Goal: Task Accomplishment & Management: Use online tool/utility

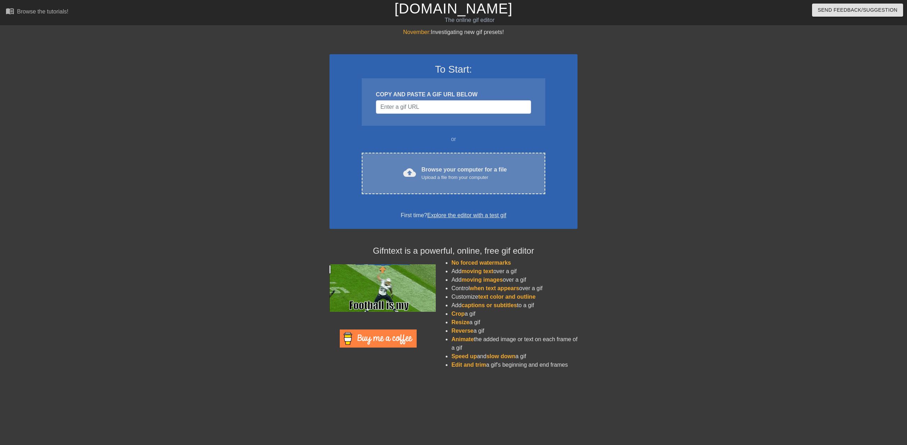
click at [485, 184] on div "cloud_upload Browse your computer for a file Upload a file from your computer C…" at bounding box center [454, 173] width 184 height 41
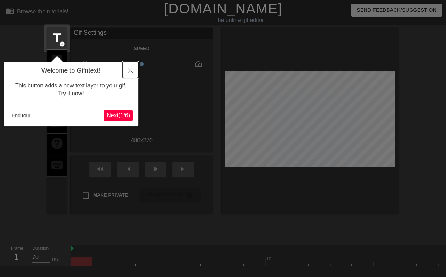
click at [133, 68] on button "Close" at bounding box center [131, 70] width 16 height 16
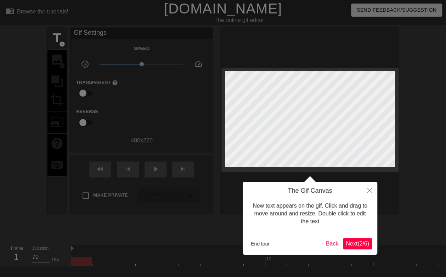
click at [365, 246] on span "Next ( 2 / 6 )" at bounding box center [357, 244] width 23 height 6
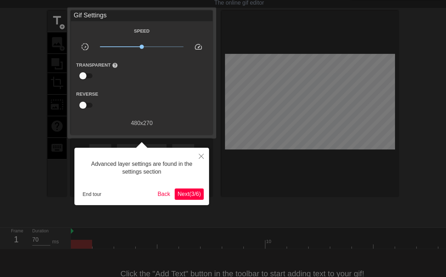
click at [198, 196] on span "Next ( 3 / 6 )" at bounding box center [189, 194] width 23 height 6
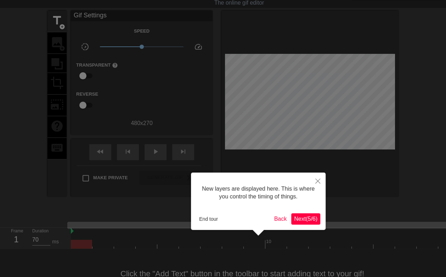
click at [314, 225] on div "New layers are displayed here. This is where you control the timing of things. …" at bounding box center [258, 201] width 135 height 57
click at [313, 222] on span "Next ( 5 / 6 )" at bounding box center [305, 219] width 23 height 6
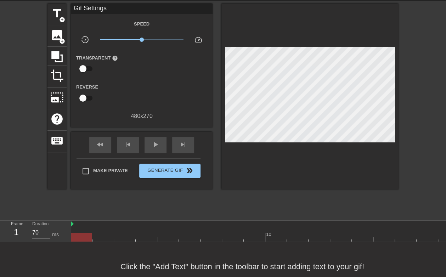
scroll to position [35, 0]
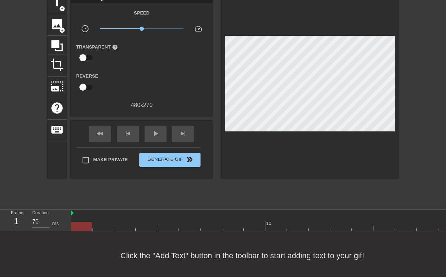
click at [17, 245] on div "Click the "Add Text" button in the toolbar to start adding text to your gif!" at bounding box center [223, 255] width 446 height 49
click at [184, 249] on div "Click the "Add Text" button in the toolbar to start adding text to your gif!" at bounding box center [223, 255] width 446 height 49
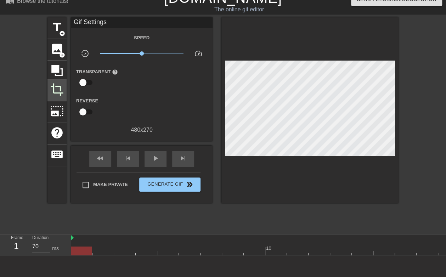
scroll to position [0, 0]
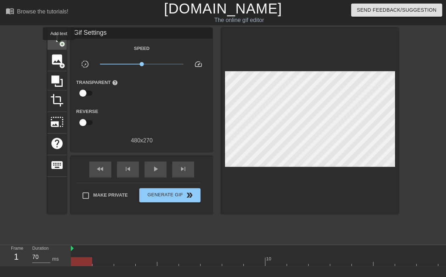
click at [59, 43] on span "add_circle" at bounding box center [62, 44] width 6 height 6
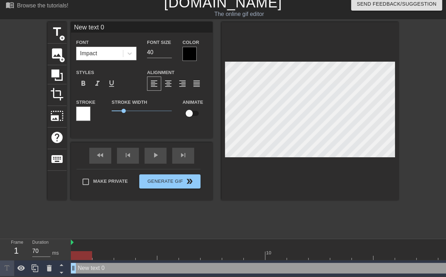
scroll to position [1, 1]
type input "J"
type textarea "J"
type input "JI"
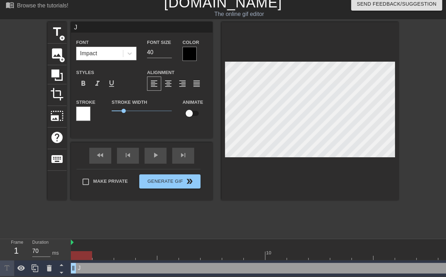
type textarea "JI"
type input "JIR"
type textarea "JIR"
type input "JIRA"
type textarea "JIRA"
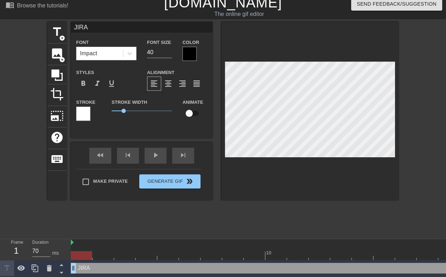
type input "JIR"
type textarea "JIR"
type input "JI"
type textarea "JI"
type input "J"
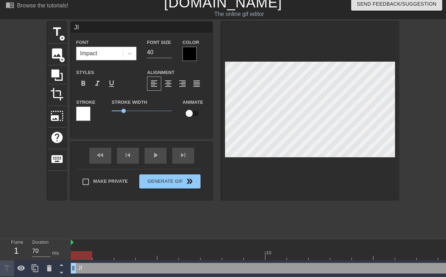
type textarea "J"
type input "A"
type textarea "A"
type input "A"
type textarea "A"
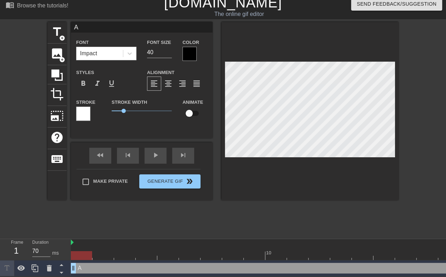
type input "A J"
type textarea "A J"
type input "A Ji"
type textarea "A Ji"
type input "A Jir"
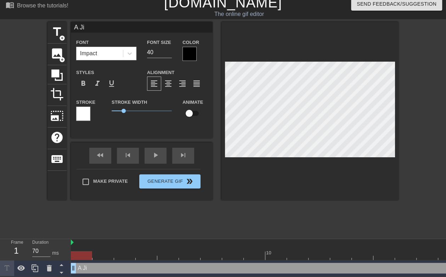
type textarea "A Jir"
type input "A Jira"
type textarea "A Jira"
type input "Jira"
type textarea "Jira"
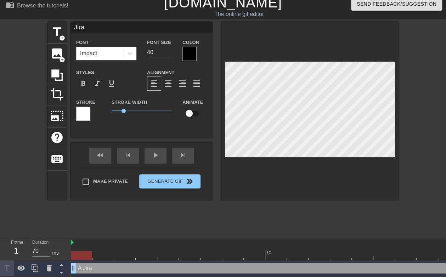
type input "a Jira"
type textarea "a Jira"
type input "Jira"
type textarea "Jira"
type input "Jira"
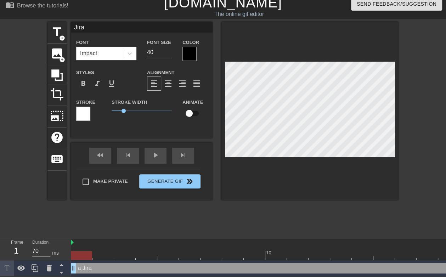
type textarea "Jira"
type input "aJira"
type textarea "aJira"
type input "a Jira"
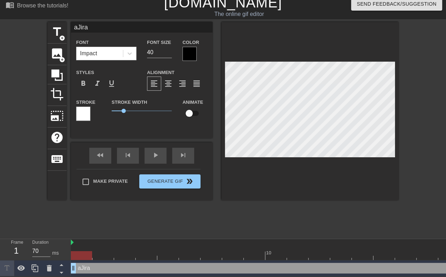
type textarea "a Jira"
type input "a JI"
type textarea "a JI"
type input "a JIR"
type textarea "a JIR"
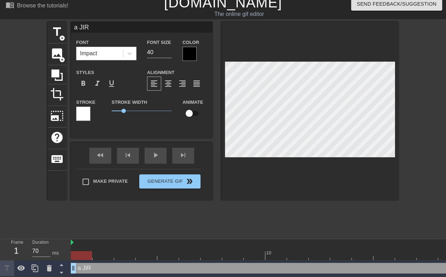
type input "a JIRA"
type textarea "a JIRA"
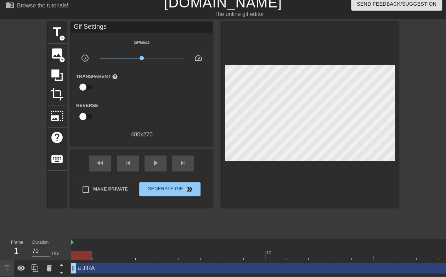
drag, startPoint x: 183, startPoint y: 165, endPoint x: 184, endPoint y: 159, distance: 6.1
click at [183, 164] on div "fast_rewind skip_previous play_arrow skip_next Make Private Generate Gif double…" at bounding box center [142, 179] width 142 height 58
click at [187, 159] on span "skip_next" at bounding box center [183, 163] width 9 height 9
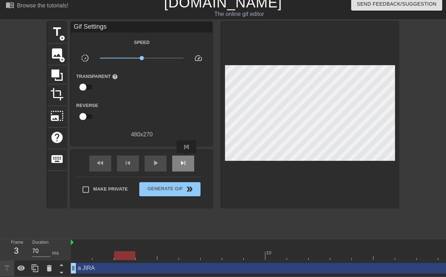
click at [187, 159] on span "skip_next" at bounding box center [183, 163] width 9 height 9
type input "70"
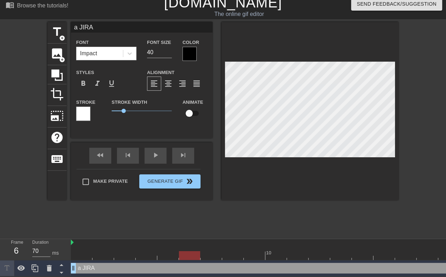
click at [348, 164] on div at bounding box center [309, 111] width 177 height 178
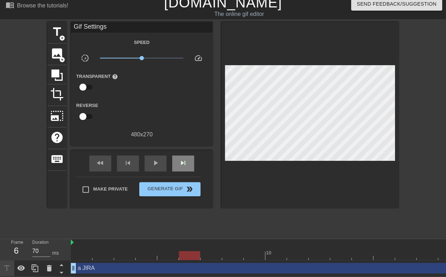
click at [186, 150] on div "fast_rewind skip_previous play_arrow skip_next" at bounding box center [142, 163] width 116 height 27
click at [330, 141] on div at bounding box center [309, 115] width 177 height 186
click at [338, 141] on div at bounding box center [309, 115] width 177 height 186
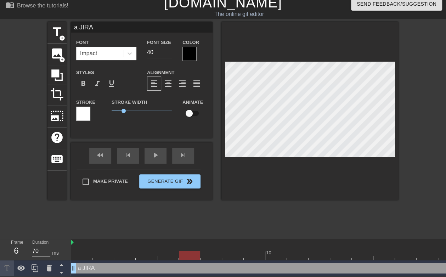
click at [49, 265] on icon at bounding box center [49, 268] width 5 height 6
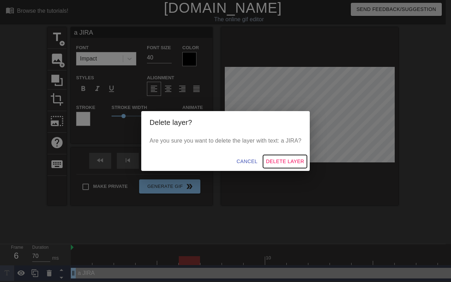
click at [297, 164] on span "Delete Layer" at bounding box center [285, 161] width 38 height 9
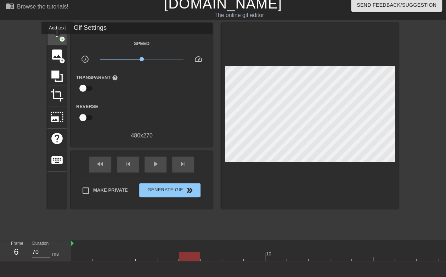
click at [57, 39] on div "title add_circle" at bounding box center [56, 34] width 19 height 22
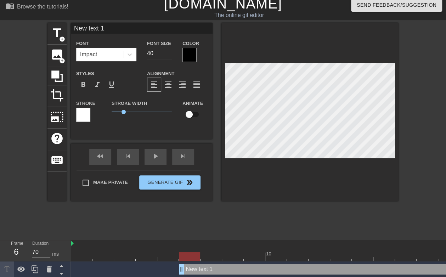
scroll to position [1, 1]
type input "a"
type textarea "a"
type input "a"
type textarea "a"
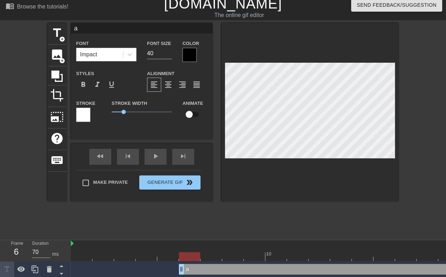
type input "a J"
type textarea "a J"
type input "a JI"
type textarea "a JI"
type input "a JIR"
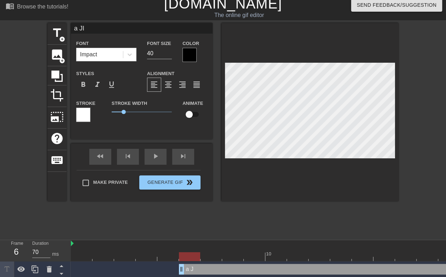
type textarea "a JIR"
type input "a JIRA"
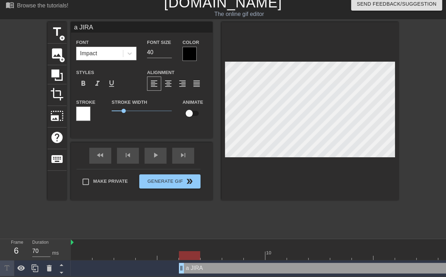
scroll to position [11, 0]
type textarea "a JIRA"
type input "70"
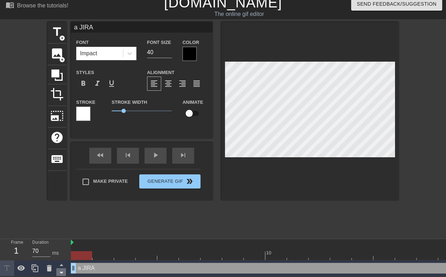
drag, startPoint x: 184, startPoint y: 264, endPoint x: 63, endPoint y: 270, distance: 121.3
click at [63, 270] on div "Frame 1 Duration 70 ms 10 20 30 a JIRA drag_handle drag_handle" at bounding box center [223, 257] width 446 height 37
click at [57, 152] on span "keyboard" at bounding box center [56, 158] width 13 height 13
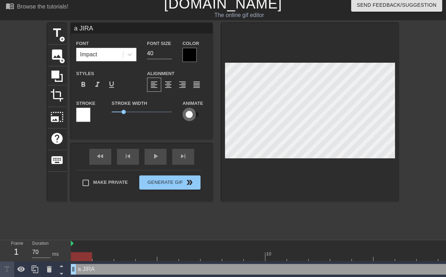
click at [197, 115] on input "checkbox" at bounding box center [189, 114] width 40 height 13
checkbox input "true"
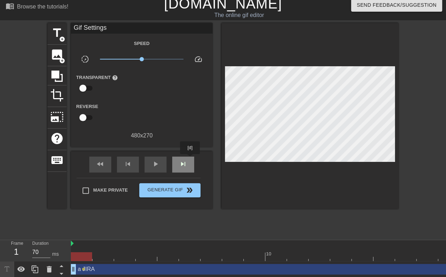
click at [190, 159] on div "skip_next" at bounding box center [183, 165] width 22 height 16
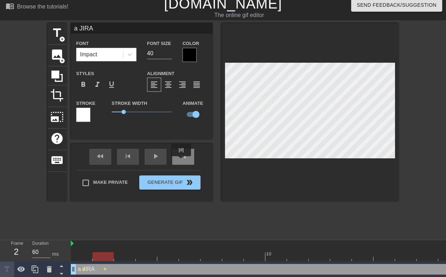
click at [184, 158] on div "skip_next" at bounding box center [183, 157] width 22 height 16
type input "70"
type input "JIRA"
type textarea "JIRA"
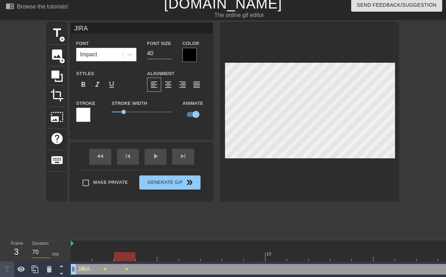
type input "JIRA"
type textarea "JIRA"
type input "JIRA"
type textarea "JIRA"
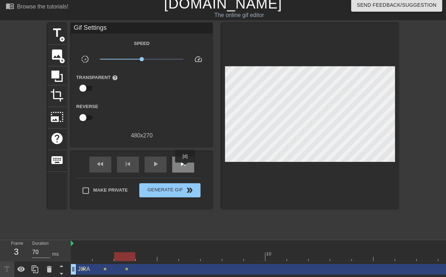
click at [185, 166] on span "skip_next" at bounding box center [183, 164] width 9 height 9
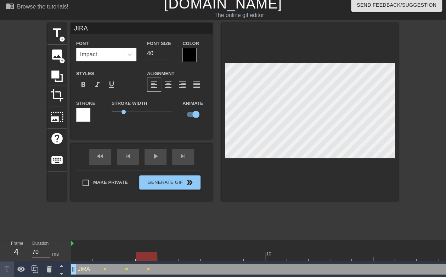
scroll to position [1, 1]
type input "JIA"
type textarea "JIA"
type input "JA"
type textarea "JA"
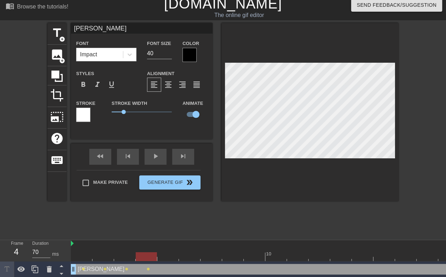
type input "A"
type textarea "A"
type input "A"
type textarea "A"
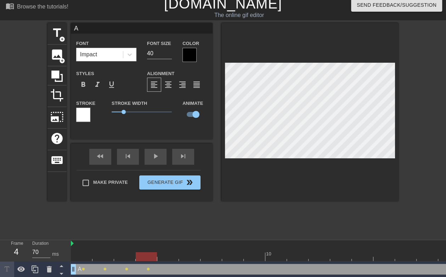
type input "A"
type textarea "A"
type input "A"
type textarea "A"
type input "A"
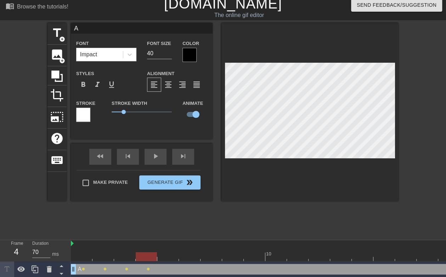
type textarea "A"
type input "A"
type textarea "A"
type input "A"
type textarea "A"
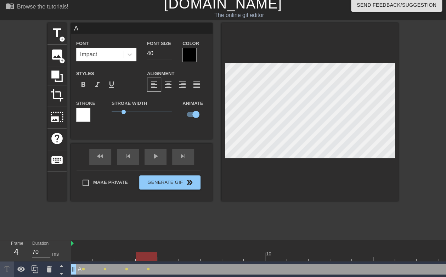
scroll to position [1, 1]
type input "A"
type textarea "A"
click at [402, 97] on div "title add_circle image add_circle crop photo_size_select_large help keyboard A …" at bounding box center [223, 129] width 446 height 213
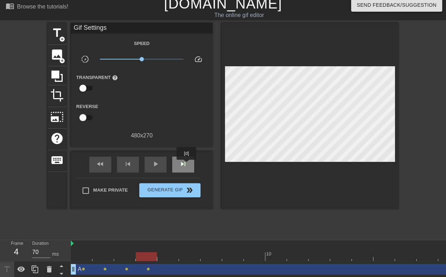
click at [187, 164] on span "skip_next" at bounding box center [183, 164] width 9 height 9
type input "60"
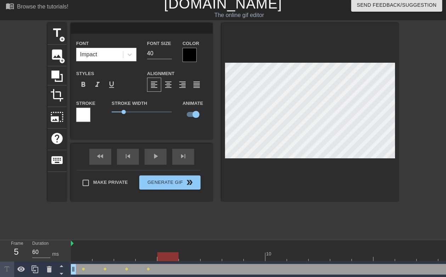
click at [398, 129] on div at bounding box center [309, 112] width 177 height 178
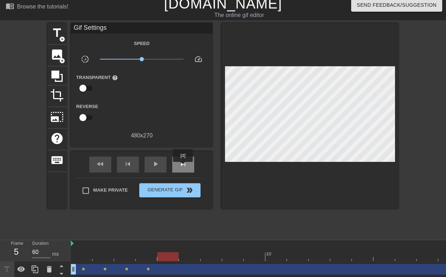
click at [183, 167] on span "skip_next" at bounding box center [183, 164] width 9 height 9
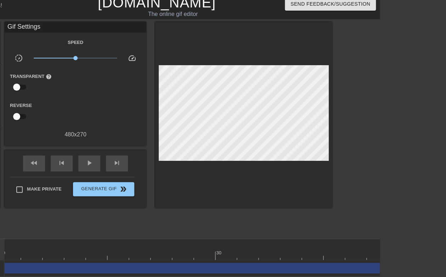
scroll to position [0, 443]
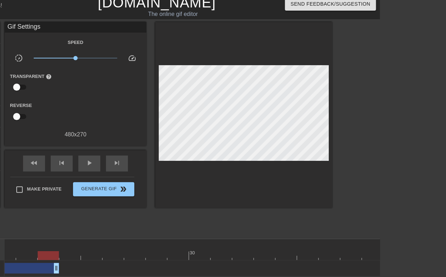
drag, startPoint x: 378, startPoint y: 263, endPoint x: 52, endPoint y: 265, distance: 326.4
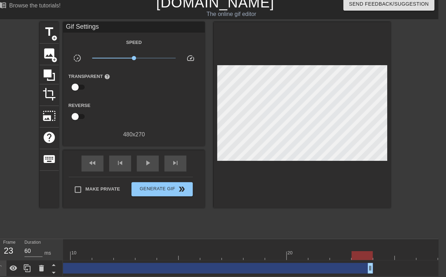
scroll to position [0, 186]
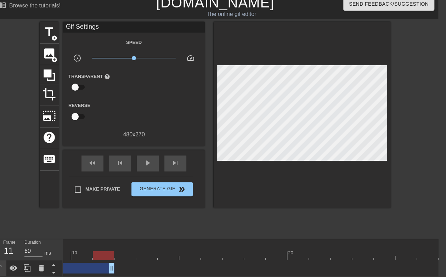
drag, startPoint x: 368, startPoint y: 262, endPoint x: 118, endPoint y: 264, distance: 250.2
click at [118, 264] on div "drag_handle drag_handle lens lens lens lens" at bounding box center [287, 268] width 821 height 11
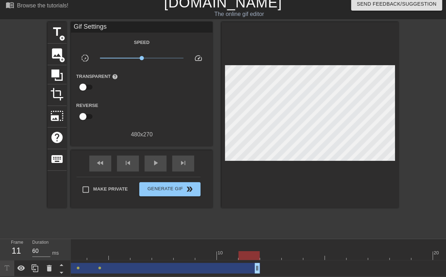
scroll to position [0, 0]
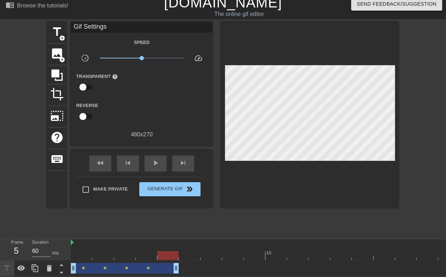
drag, startPoint x: 304, startPoint y: 264, endPoint x: 181, endPoint y: 263, distance: 122.6
click at [102, 164] on div "fast_rewind" at bounding box center [100, 164] width 22 height 16
click at [150, 158] on div "play_arrow" at bounding box center [156, 164] width 22 height 16
type input "70"
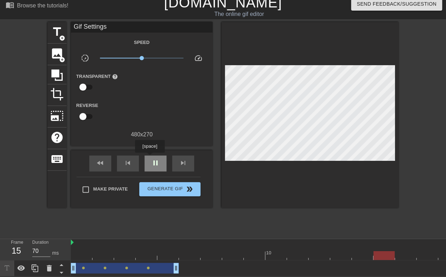
click at [150, 158] on div "pause" at bounding box center [156, 164] width 22 height 16
click at [85, 263] on div "drag_handle drag_handle" at bounding box center [125, 268] width 108 height 11
click at [81, 265] on div "drag_handle drag_handle" at bounding box center [125, 268] width 108 height 11
click at [84, 265] on div "drag_handle drag_handle" at bounding box center [125, 268] width 108 height 11
click at [144, 263] on div "drag_handle drag_handle" at bounding box center [125, 268] width 108 height 11
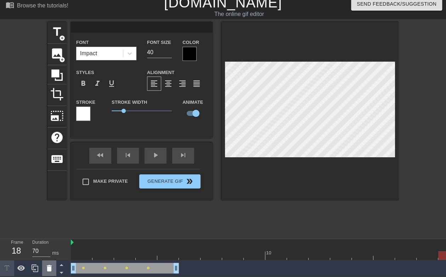
click at [48, 266] on icon at bounding box center [49, 268] width 5 height 6
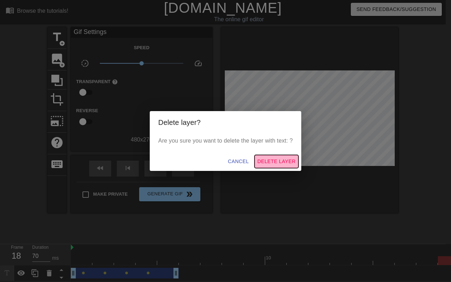
click at [265, 163] on span "Delete Layer" at bounding box center [277, 161] width 38 height 9
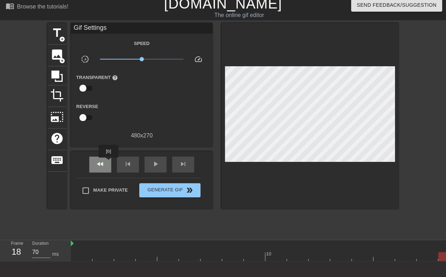
click at [109, 163] on div "fast_rewind" at bounding box center [100, 165] width 22 height 16
click at [65, 40] on div "title add_circle" at bounding box center [56, 34] width 19 height 22
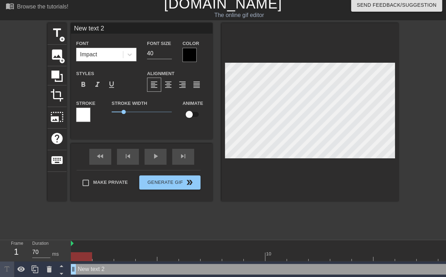
type input "A"
type textarea "A"
type input "A"
type textarea "A"
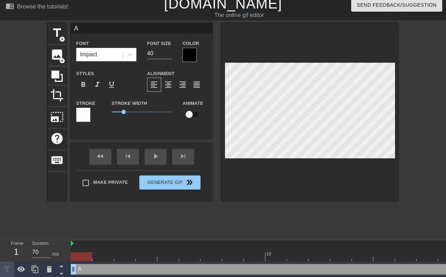
type input "A"
type textarea "A"
type input "a"
type textarea "a"
type input "a"
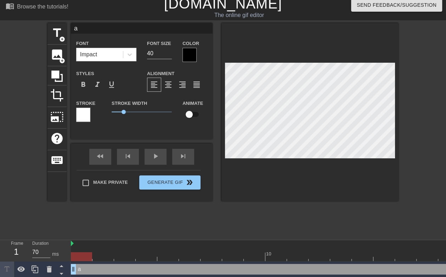
type textarea "a"
type input "a J"
type textarea "a J"
type input "a JI"
type textarea "a JI"
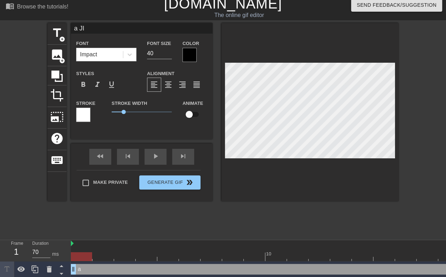
type input "a JIR"
type textarea "a JIR"
type input "a JIRA"
type textarea "a JIRA"
click at [188, 114] on input "checkbox" at bounding box center [189, 114] width 40 height 13
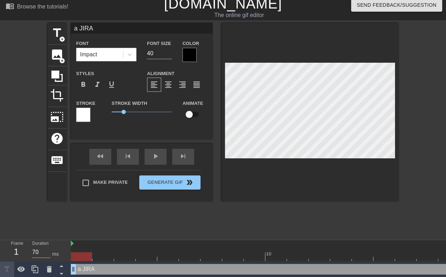
checkbox input "true"
type input "aJIRA"
type textarea "aJIRA"
type input "JIRA"
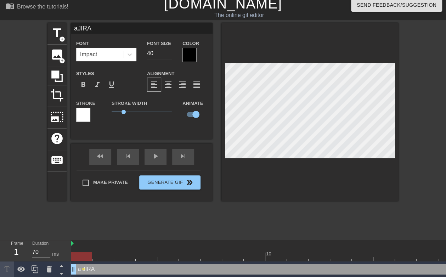
type textarea "JIRA"
click at [179, 162] on div "skip_next" at bounding box center [183, 157] width 22 height 16
click at [183, 156] on div "fast_rewind skip_previous play_arrow skip_next" at bounding box center [142, 157] width 116 height 27
click at [186, 159] on div "skip_next" at bounding box center [183, 157] width 22 height 16
click at [184, 155] on div "fast_rewind skip_previous play_arrow skip_next" at bounding box center [142, 157] width 116 height 27
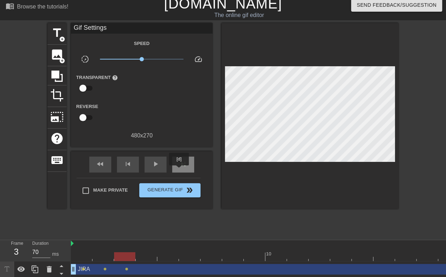
click at [179, 170] on div "skip_next" at bounding box center [183, 165] width 22 height 16
click at [186, 164] on span "skip_next" at bounding box center [183, 164] width 9 height 9
click at [184, 158] on div "skip_next" at bounding box center [183, 165] width 22 height 16
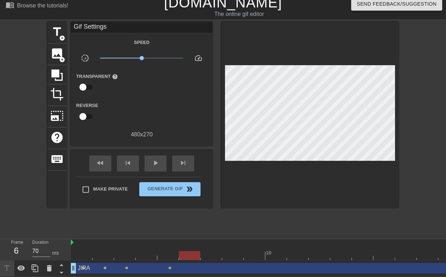
scroll to position [11, 0]
click at [103, 162] on span "fast_rewind" at bounding box center [100, 163] width 9 height 9
click at [190, 156] on div "skip_next" at bounding box center [183, 164] width 22 height 16
click at [185, 159] on span "skip_next" at bounding box center [183, 163] width 9 height 9
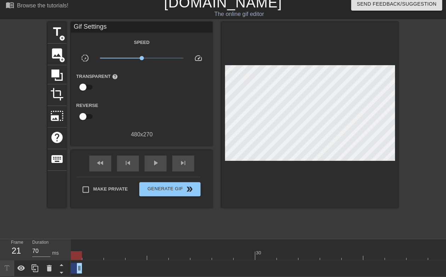
drag, startPoint x: 444, startPoint y: 263, endPoint x: 86, endPoint y: 264, distance: 358.6
click at [86, 264] on div "JIRA drag_handle drag_handle lens lens lens lens" at bounding box center [38, 268] width 821 height 11
drag, startPoint x: 285, startPoint y: 271, endPoint x: 255, endPoint y: 274, distance: 30.2
click at [255, 274] on div "10 20 30 JIRA drag_handle drag_handle lens lens lens lens" at bounding box center [258, 257] width 375 height 37
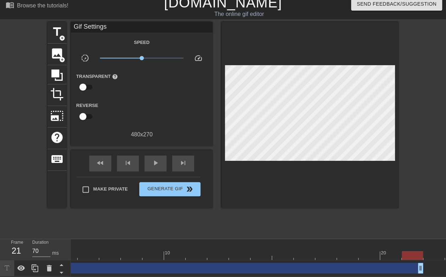
scroll to position [0, 86]
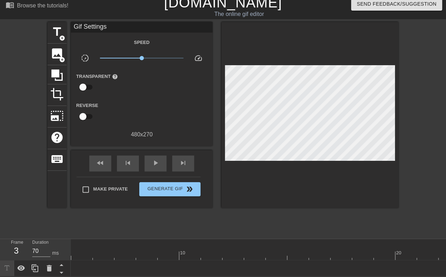
drag, startPoint x: 436, startPoint y: 263, endPoint x: 56, endPoint y: 273, distance: 380.0
click at [56, 273] on div "Frame 3 Duration 70 ms 10 20 30 JIRA drag_handle drag_handle lens lens lens" at bounding box center [223, 257] width 446 height 37
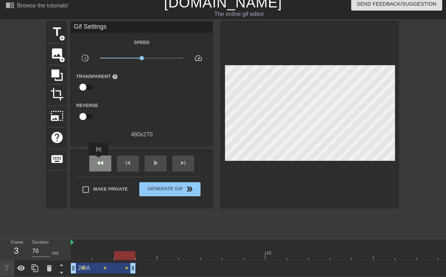
click at [99, 161] on span "fast_rewind" at bounding box center [100, 163] width 9 height 9
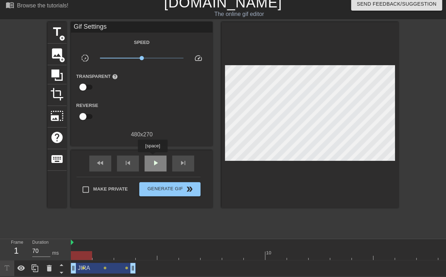
click at [152, 159] on span "play_arrow" at bounding box center [155, 163] width 9 height 9
click at [152, 159] on span "pause" at bounding box center [155, 163] width 9 height 9
click at [97, 163] on div "fast_rewind" at bounding box center [100, 164] width 22 height 16
click at [173, 156] on div "skip_next" at bounding box center [183, 164] width 22 height 16
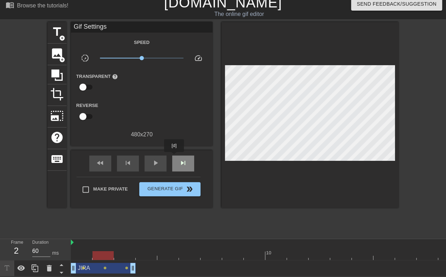
click at [174, 157] on div "skip_next" at bounding box center [183, 164] width 22 height 16
click at [175, 157] on div "skip_next" at bounding box center [183, 164] width 22 height 16
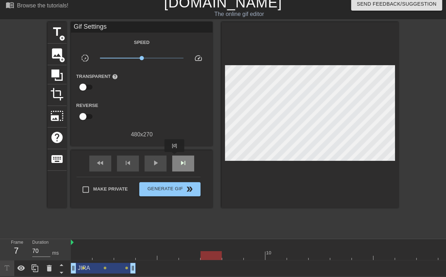
click at [175, 157] on div "skip_next" at bounding box center [183, 164] width 22 height 16
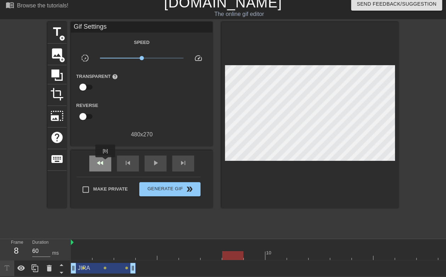
click at [106, 162] on div "fast_rewind" at bounding box center [100, 164] width 22 height 16
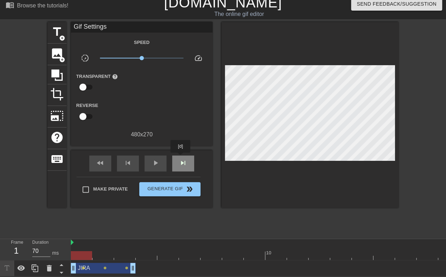
click at [181, 159] on span "skip_next" at bounding box center [183, 163] width 9 height 9
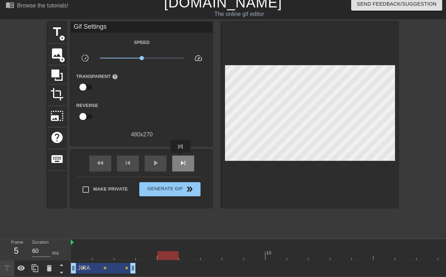
type input "70"
click at [181, 159] on span "skip_next" at bounding box center [183, 163] width 9 height 9
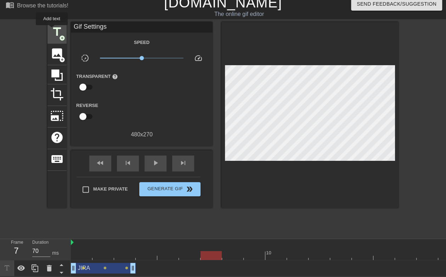
click at [52, 30] on span "title" at bounding box center [56, 31] width 13 height 13
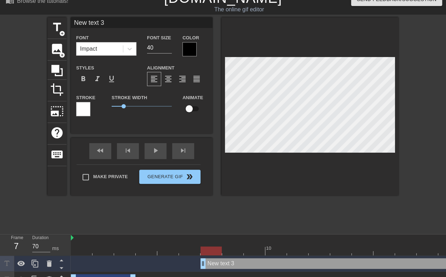
scroll to position [1, 1]
type input "J"
type textarea "J"
type input "JI"
type textarea "JI"
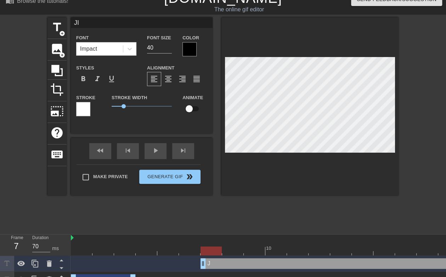
scroll to position [1, 1]
type input "JIR"
type textarea "JIR"
type input "JIRA"
type textarea "JIRA"
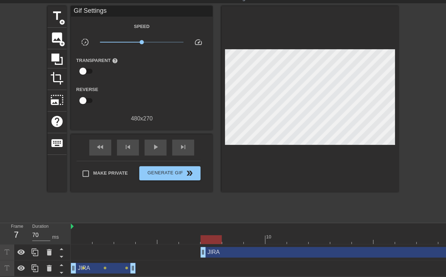
scroll to position [27, 0]
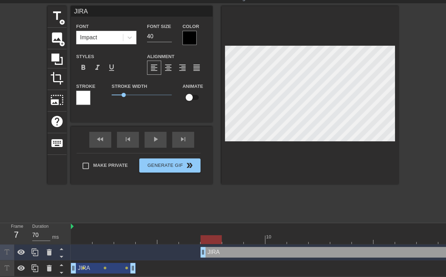
click at [191, 95] on input "checkbox" at bounding box center [189, 97] width 40 height 13
checkbox input "true"
click at [186, 133] on div "fast_rewind skip_previous play_arrow skip_next" at bounding box center [142, 140] width 116 height 27
click at [111, 138] on div "fast_rewind" at bounding box center [100, 140] width 22 height 16
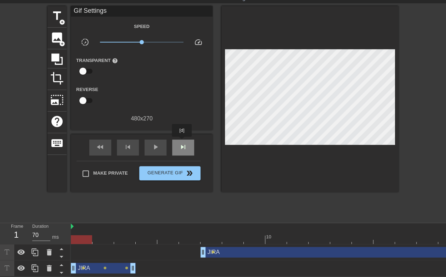
click at [182, 143] on span "skip_next" at bounding box center [183, 147] width 9 height 9
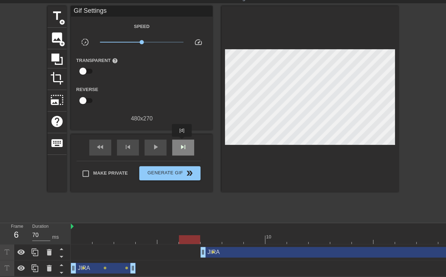
click at [182, 143] on span "skip_next" at bounding box center [183, 147] width 9 height 9
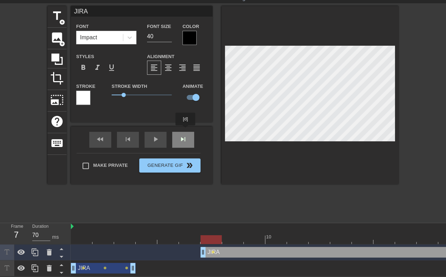
click at [186, 130] on div "fast_rewind skip_previous play_arrow skip_next" at bounding box center [142, 140] width 116 height 27
click at [186, 136] on div "skip_next" at bounding box center [183, 140] width 22 height 16
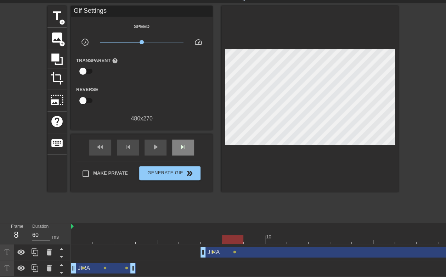
click at [191, 134] on div "fast_rewind skip_previous play_arrow skip_next" at bounding box center [142, 147] width 116 height 27
click at [189, 140] on div "skip_next" at bounding box center [183, 148] width 22 height 16
click at [205, 135] on div "fast_rewind skip_previous play_arrow skip_next Make Private Generate Gif double…" at bounding box center [142, 163] width 142 height 58
click at [190, 140] on div "skip_next" at bounding box center [183, 148] width 22 height 16
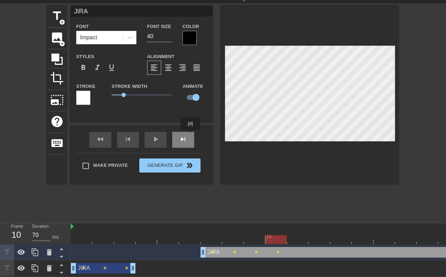
click at [186, 136] on div "skip_next" at bounding box center [183, 140] width 22 height 16
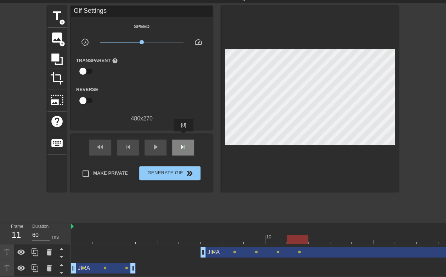
click at [184, 140] on div "skip_next" at bounding box center [183, 148] width 22 height 16
click at [127, 140] on div "skip_previous" at bounding box center [128, 148] width 22 height 16
click at [185, 143] on span "skip_next" at bounding box center [183, 147] width 9 height 9
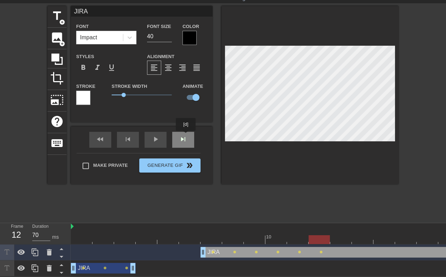
click at [186, 136] on div "skip_next" at bounding box center [183, 140] width 22 height 16
click at [186, 137] on div "skip_next" at bounding box center [183, 140] width 22 height 16
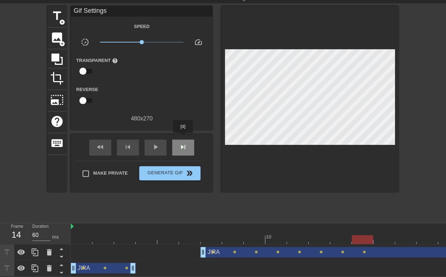
click at [183, 140] on div "skip_next" at bounding box center [183, 148] width 22 height 16
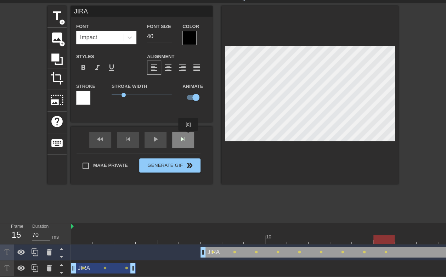
click at [188, 136] on div "skip_next" at bounding box center [183, 140] width 22 height 16
click at [191, 135] on div "skip_next" at bounding box center [183, 140] width 22 height 16
click at [186, 135] on div "skip_next" at bounding box center [183, 140] width 22 height 16
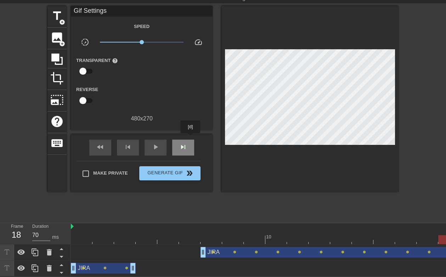
click at [191, 140] on div "skip_next" at bounding box center [183, 148] width 22 height 16
click at [189, 134] on div "fast_rewind skip_previous play_arrow skip_next" at bounding box center [142, 147] width 116 height 27
click at [181, 134] on div "fast_rewind skip_previous play_arrow skip_next" at bounding box center [142, 147] width 116 height 27
click at [184, 143] on span "skip_next" at bounding box center [183, 147] width 9 height 9
click at [188, 134] on div "fast_rewind skip_previous play_arrow skip_next" at bounding box center [142, 147] width 116 height 27
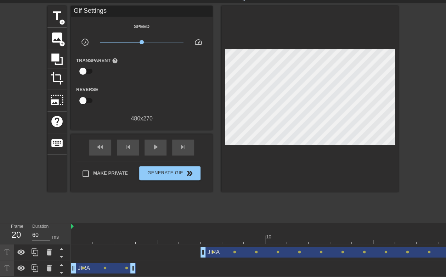
click at [188, 134] on div "fast_rewind skip_previous play_arrow skip_next" at bounding box center [142, 147] width 116 height 27
click at [187, 143] on div "skip_next" at bounding box center [183, 148] width 22 height 16
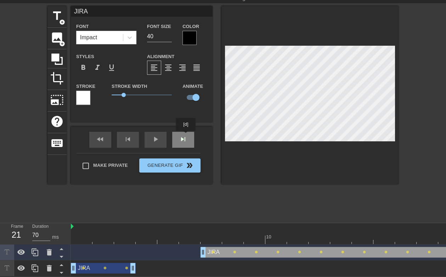
click at [185, 134] on div "fast_rewind skip_previous play_arrow skip_next" at bounding box center [142, 140] width 116 height 27
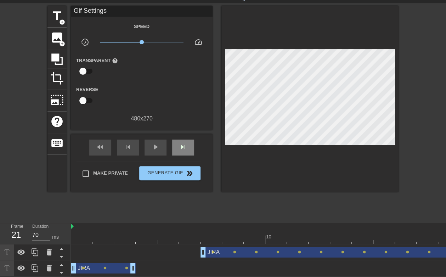
click at [187, 140] on div "skip_next" at bounding box center [183, 148] width 22 height 16
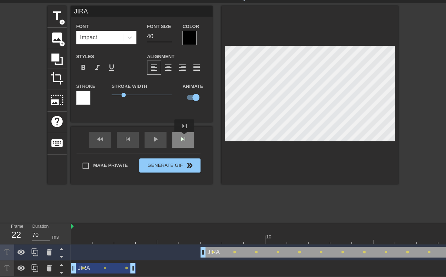
click at [185, 137] on div "skip_next" at bounding box center [183, 140] width 22 height 16
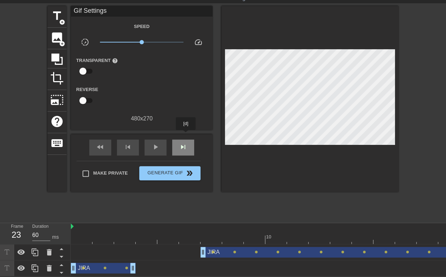
click at [186, 140] on div "skip_next" at bounding box center [183, 148] width 22 height 16
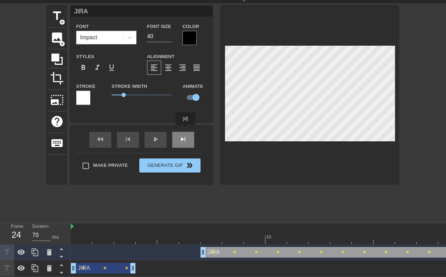
click at [186, 130] on div "fast_rewind skip_previous play_arrow skip_next" at bounding box center [142, 140] width 116 height 27
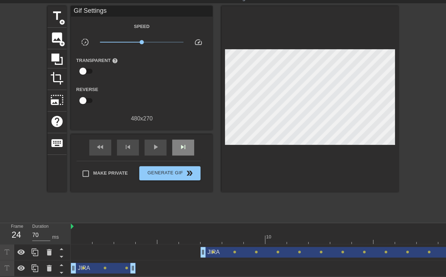
click at [186, 134] on div "fast_rewind skip_previous play_arrow skip_next" at bounding box center [142, 147] width 116 height 27
click at [189, 140] on div "skip_next" at bounding box center [183, 148] width 22 height 16
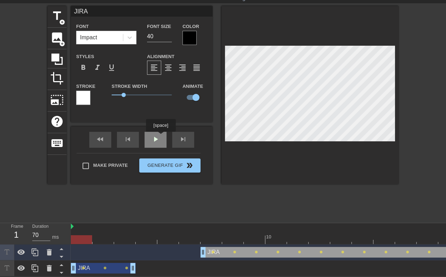
click at [161, 137] on div "play_arrow" at bounding box center [156, 140] width 22 height 16
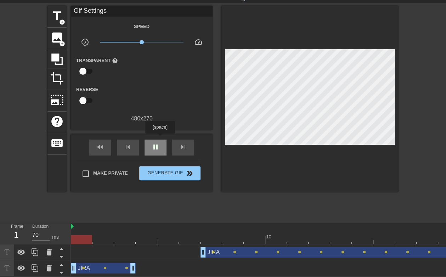
type input "60"
click at [160, 140] on div "pause" at bounding box center [156, 148] width 22 height 16
click at [58, 19] on div "title add_circle" at bounding box center [56, 17] width 19 height 22
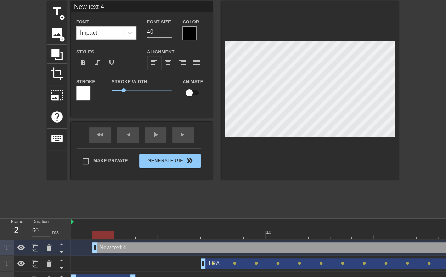
scroll to position [1, 1]
type input "D"
type textarea "D"
type input "De"
type textarea "De"
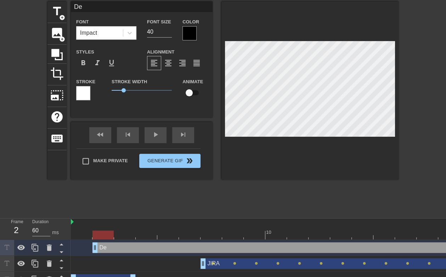
type input "Dev"
type textarea "Dev"
type input "Devi"
type textarea "Devi"
type input "Devic"
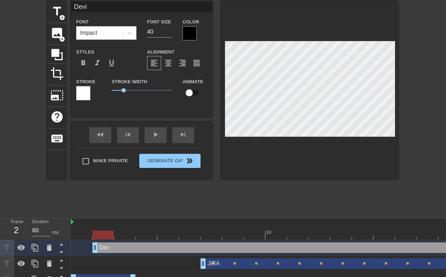
type textarea "Devic"
type input "Device"
type textarea "Device"
type input "Device"
type textarea "Device"
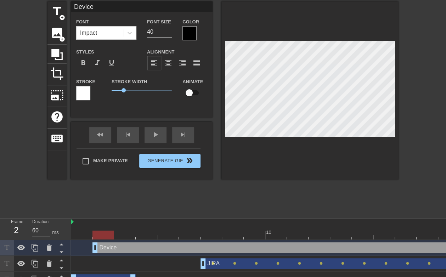
type input "Device T"
type textarea "Device T"
type input "Device Te"
type textarea "Device Te"
type input "Device Tea"
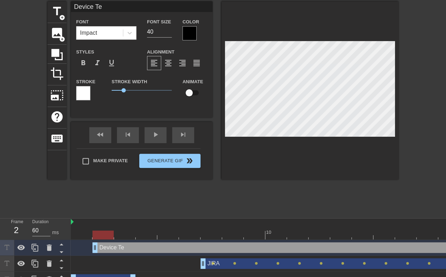
type textarea "Device Tea"
type input "Device Team"
type textarea "Device Team"
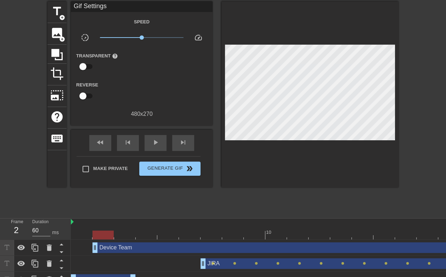
scroll to position [43, 0]
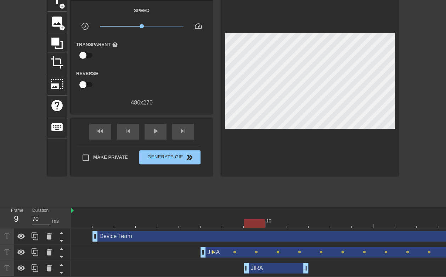
type input "60"
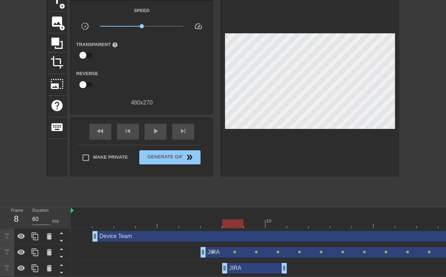
drag, startPoint x: 96, startPoint y: 265, endPoint x: 256, endPoint y: 266, distance: 160.2
click at [256, 266] on div "JIRA drag_handle drag_handle" at bounding box center [254, 268] width 65 height 11
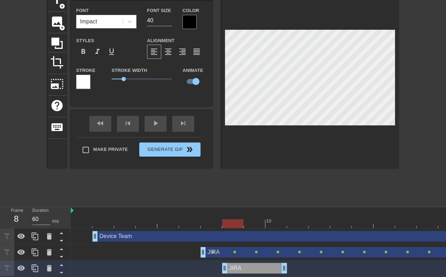
type input "Device Team"
checkbox input "false"
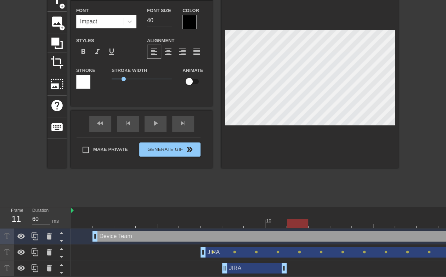
type input "70"
click at [259, 263] on div "JIRA drag_handle drag_handle" at bounding box center [254, 268] width 65 height 11
type input "JIRA"
checkbox input "true"
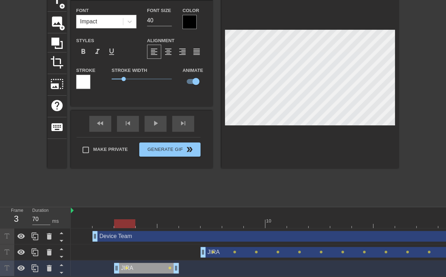
type input "60"
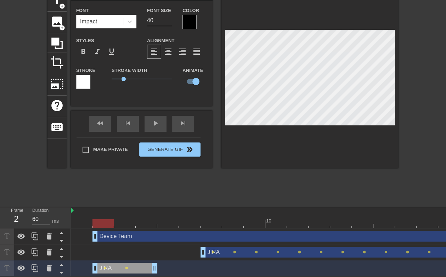
drag, startPoint x: 260, startPoint y: 265, endPoint x: 128, endPoint y: 273, distance: 131.8
click at [128, 273] on div "10 20 30 Device Team drag_handle drag_handle JIRA drag_handle drag_handle lens …" at bounding box center [258, 241] width 375 height 69
type input "Device Team"
checkbox input "false"
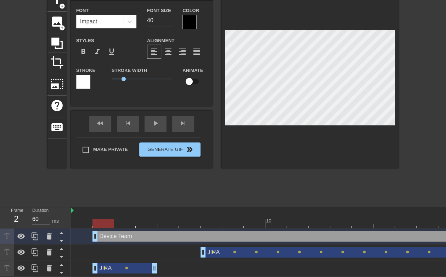
drag, startPoint x: 107, startPoint y: 234, endPoint x: 240, endPoint y: 227, distance: 132.3
drag, startPoint x: 106, startPoint y: 232, endPoint x: 209, endPoint y: 231, distance: 102.4
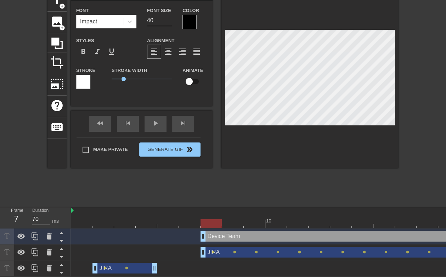
drag, startPoint x: 95, startPoint y: 233, endPoint x: 198, endPoint y: 231, distance: 102.8
click at [106, 123] on div "fast_rewind" at bounding box center [100, 124] width 22 height 16
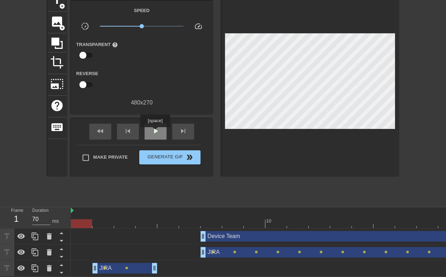
click at [155, 132] on div "play_arrow" at bounding box center [156, 132] width 22 height 16
click at [152, 131] on div "pause" at bounding box center [156, 132] width 22 height 16
click at [107, 124] on div "fast_rewind" at bounding box center [100, 132] width 22 height 16
click at [152, 127] on span "play_arrow" at bounding box center [155, 131] width 9 height 9
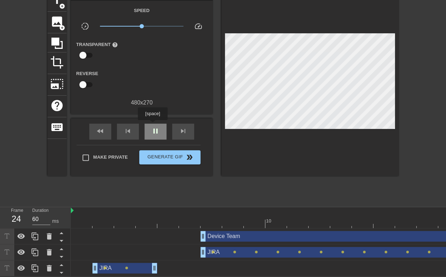
type input "70"
click at [152, 127] on span "pause" at bounding box center [155, 131] width 9 height 9
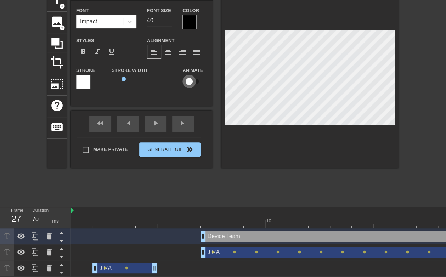
click at [189, 77] on input "checkbox" at bounding box center [189, 81] width 40 height 13
checkbox input "true"
click at [106, 124] on div "fast_rewind" at bounding box center [100, 124] width 22 height 16
click at [402, 66] on div "title add_circle image add_circle crop photo_size_select_large help keyboard De…" at bounding box center [223, 96] width 446 height 213
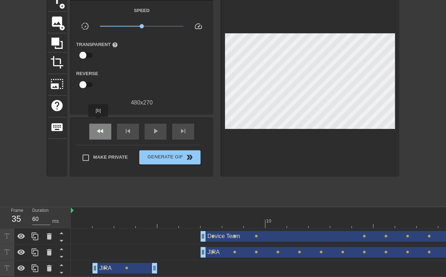
click at [99, 124] on div "fast_rewind" at bounding box center [100, 132] width 22 height 16
click at [155, 129] on span "play_arrow" at bounding box center [155, 131] width 9 height 9
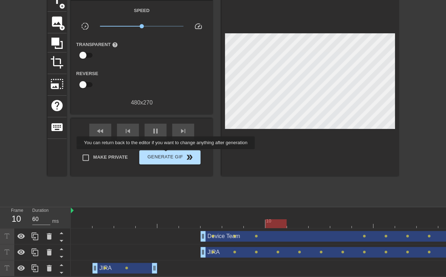
type input "70"
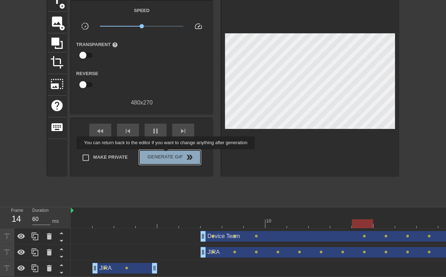
click at [167, 154] on span "Generate Gif double_arrow" at bounding box center [170, 157] width 56 height 9
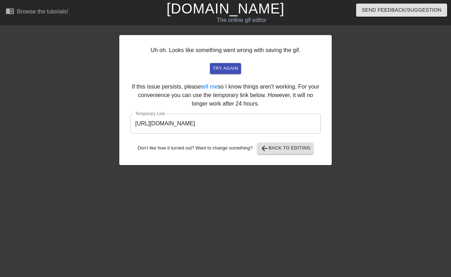
click at [168, 120] on input "https://www.gifntext.com/temp_generations/m2qKAmE5.gif" at bounding box center [225, 124] width 191 height 20
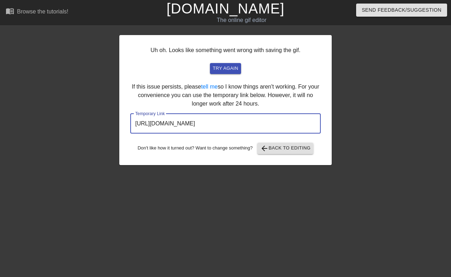
click at [168, 120] on input "https://www.gifntext.com/temp_generations/m2qKAmE5.gif" at bounding box center [225, 124] width 191 height 20
click at [275, 146] on span "arrow_back Back to Editing" at bounding box center [285, 148] width 51 height 9
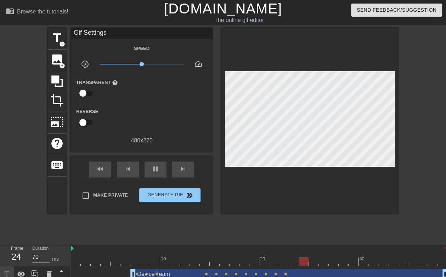
type input "60"
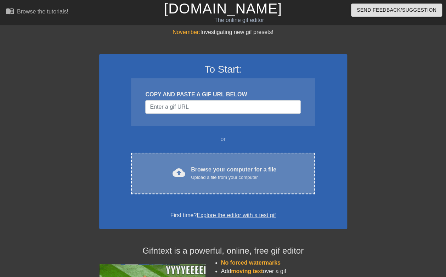
click at [203, 187] on div "cloud_upload Browse your computer for a file Upload a file from your computer C…" at bounding box center [223, 173] width 184 height 41
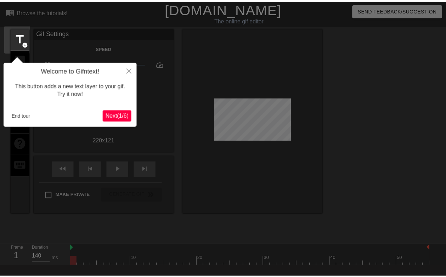
scroll to position [17, 0]
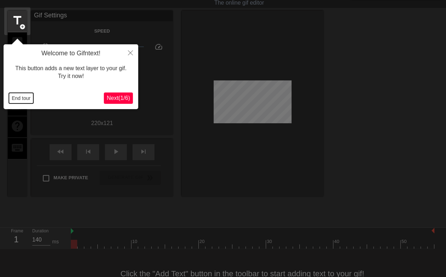
click at [27, 101] on button "End tour" at bounding box center [21, 98] width 24 height 11
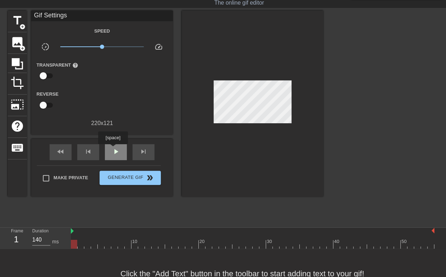
click at [113, 149] on span "play_arrow" at bounding box center [116, 151] width 9 height 9
type input "140"
click at [113, 149] on span "pause" at bounding box center [116, 151] width 9 height 9
click at [18, 37] on span "image" at bounding box center [17, 41] width 13 height 13
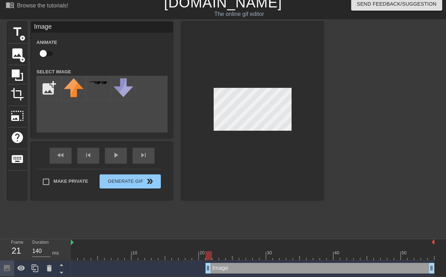
scroll to position [7, 0]
click at [45, 90] on input "file" at bounding box center [49, 88] width 24 height 24
type input "C:\fakepath\sunglasses head.jpg"
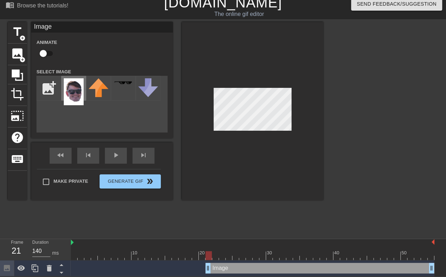
click at [76, 98] on img at bounding box center [74, 91] width 20 height 27
click at [247, 135] on div at bounding box center [253, 111] width 142 height 178
click at [303, 129] on div at bounding box center [253, 111] width 142 height 178
click at [265, 137] on div at bounding box center [253, 111] width 142 height 178
click at [49, 52] on input "checkbox" at bounding box center [43, 53] width 40 height 13
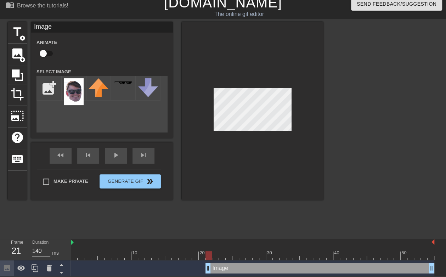
checkbox input "true"
click at [300, 85] on div at bounding box center [253, 111] width 142 height 178
click at [69, 86] on img at bounding box center [74, 91] width 20 height 27
click at [45, 85] on input "file" at bounding box center [49, 88] width 24 height 24
type input "C:\fakepath\sunglasses head.png"
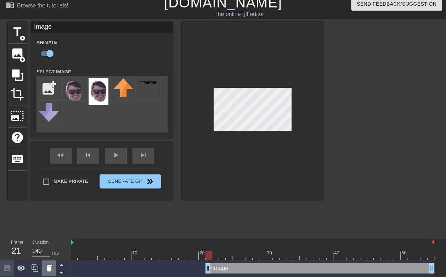
click at [50, 265] on icon at bounding box center [49, 268] width 5 height 6
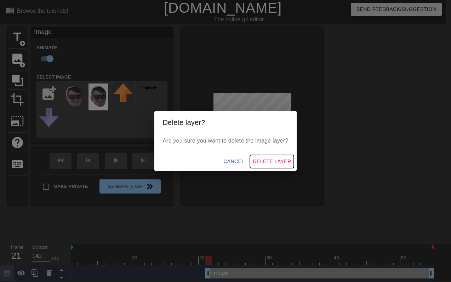
click at [263, 161] on span "Delete Layer" at bounding box center [272, 161] width 38 height 9
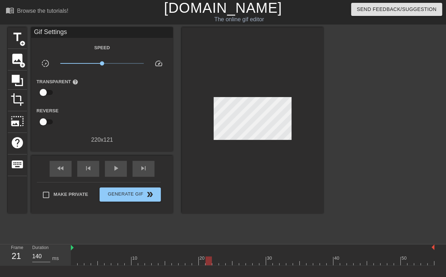
scroll to position [0, 0]
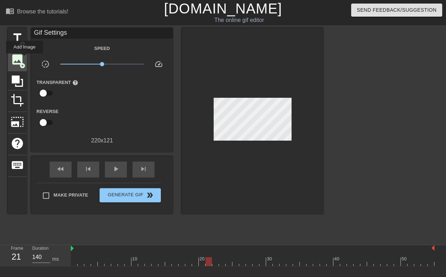
click at [24, 58] on div "image add_circle" at bounding box center [17, 61] width 19 height 22
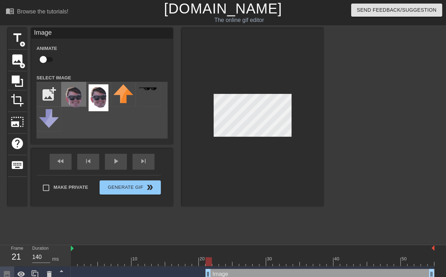
click at [82, 101] on img at bounding box center [74, 97] width 20 height 27
click at [236, 86] on div at bounding box center [253, 117] width 142 height 178
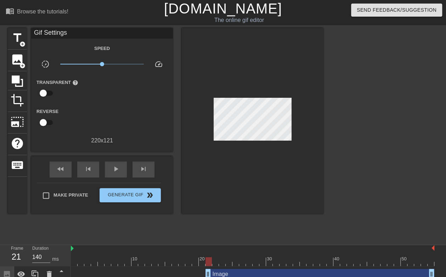
click at [235, 82] on div at bounding box center [253, 121] width 142 height 186
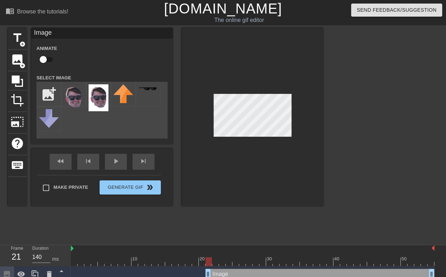
click at [229, 89] on div at bounding box center [253, 117] width 142 height 178
click at [44, 59] on input "checkbox" at bounding box center [43, 59] width 40 height 13
checkbox input "true"
click at [333, 112] on div at bounding box center [385, 134] width 106 height 213
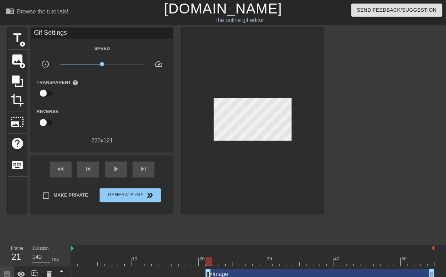
scroll to position [7, 0]
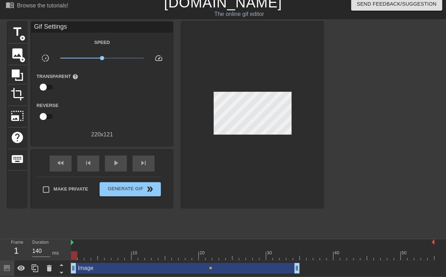
drag, startPoint x: 248, startPoint y: 269, endPoint x: 99, endPoint y: 275, distance: 148.6
click at [99, 275] on html "menu_book Browse the tutorials! [DOMAIN_NAME] The online gif editor Send Feedba…" at bounding box center [223, 135] width 446 height 282
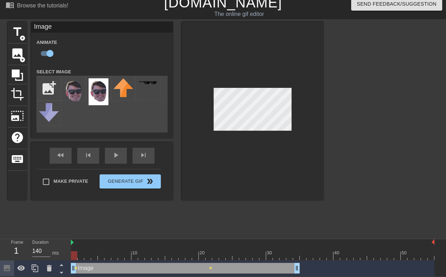
click at [401, 112] on div at bounding box center [385, 128] width 106 height 213
click at [372, 112] on div at bounding box center [385, 128] width 106 height 213
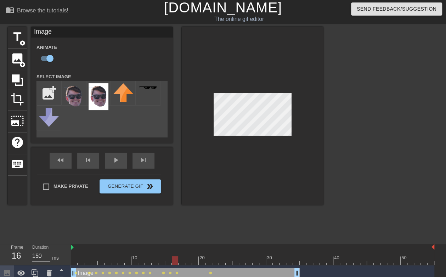
scroll to position [0, 0]
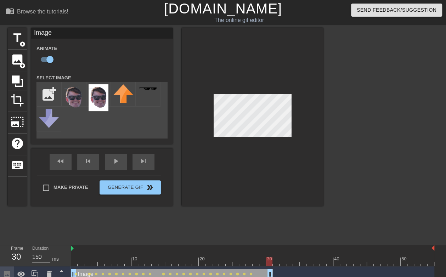
type input "140"
drag, startPoint x: 298, startPoint y: 273, endPoint x: 258, endPoint y: 270, distance: 39.4
click at [55, 89] on input "file" at bounding box center [49, 94] width 24 height 24
type input "C:\fakepath\grimace face.png"
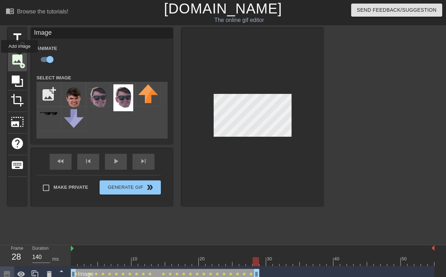
click at [19, 58] on span "image" at bounding box center [17, 59] width 13 height 13
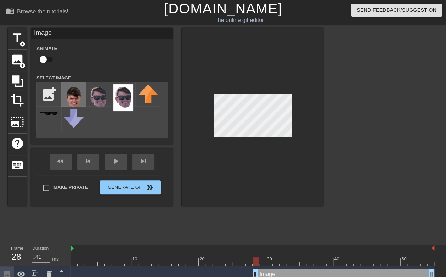
click at [81, 101] on img at bounding box center [74, 97] width 20 height 27
click at [51, 63] on input "checkbox" at bounding box center [43, 59] width 40 height 13
checkbox input "true"
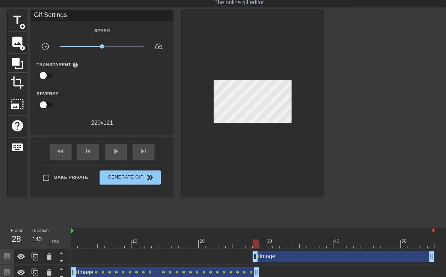
scroll to position [23, 0]
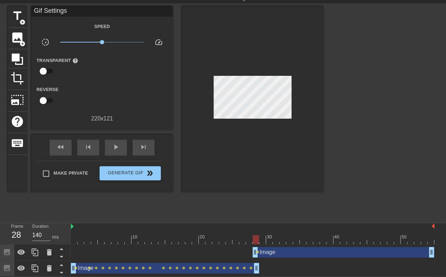
drag, startPoint x: 277, startPoint y: 251, endPoint x: 294, endPoint y: 248, distance: 17.0
click at [294, 248] on div "Image drag_handle drag_handle" at bounding box center [344, 252] width 182 height 11
drag, startPoint x: 256, startPoint y: 251, endPoint x: 276, endPoint y: 250, distance: 19.9
click at [276, 250] on div "Image drag_handle drag_handle lens" at bounding box center [253, 252] width 364 height 11
drag, startPoint x: 255, startPoint y: 252, endPoint x: 310, endPoint y: 252, distance: 54.9
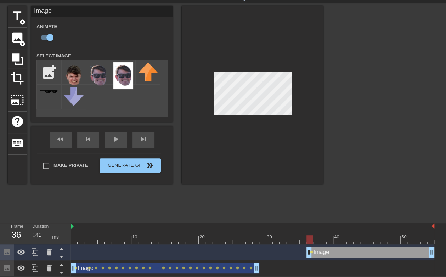
click at [327, 99] on div "title add_circle image add_circle crop photo_size_select_large help keyboard Im…" at bounding box center [223, 112] width 446 height 213
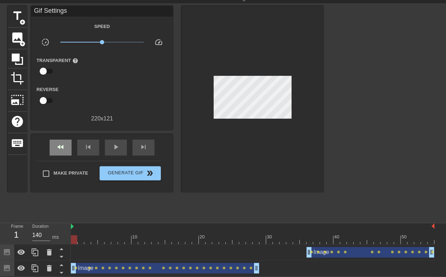
click at [66, 139] on div "fast_rewind skip_previous play_arrow skip_next" at bounding box center [102, 147] width 116 height 27
click at [113, 146] on span "play_arrow" at bounding box center [116, 147] width 9 height 9
click at [119, 151] on div "pause" at bounding box center [116, 148] width 22 height 16
drag, startPoint x: 309, startPoint y: 256, endPoint x: 263, endPoint y: 254, distance: 45.7
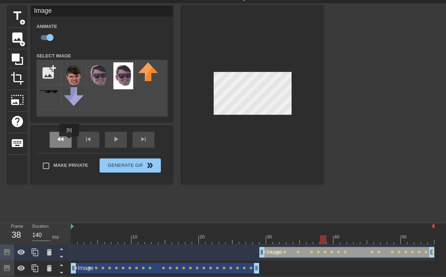
click at [69, 141] on div "fast_rewind" at bounding box center [61, 140] width 22 height 16
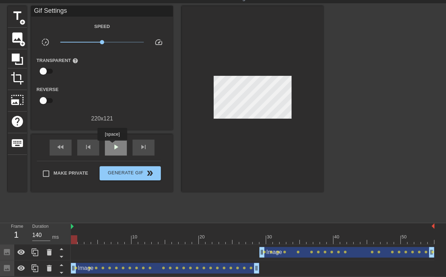
click at [112, 146] on span "play_arrow" at bounding box center [116, 147] width 9 height 9
type input "150"
click at [110, 148] on div "pause" at bounding box center [116, 148] width 22 height 16
click at [13, 22] on span "title" at bounding box center [17, 15] width 13 height 13
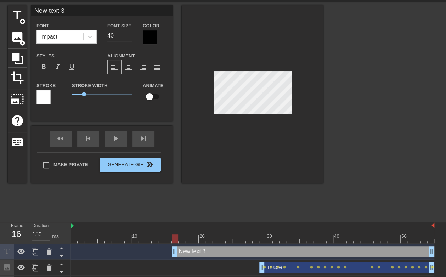
scroll to position [1, 1]
type input "6"
type textarea "6"
type input "6"
type textarea "6"
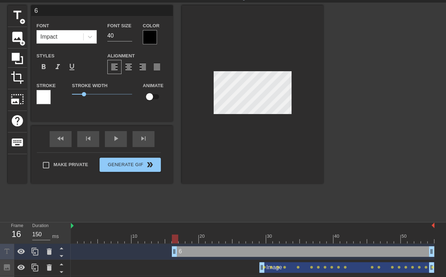
type input "6 n"
type textarea "6 n"
type input "6 ne"
type textarea "6 ne"
type input "6 new"
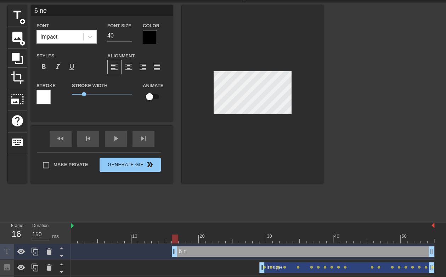
type textarea "6 new"
type input "6 new"
type textarea "6 new"
type input "6 new m"
type textarea "6 new m"
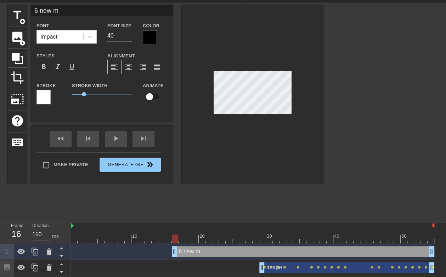
type input "6 new me"
type textarea "6 new me"
type input "6 new mes"
type textarea "6 new mes"
type input "6 new mess"
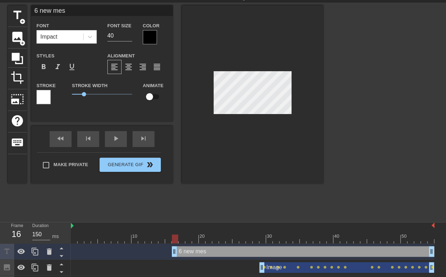
type textarea "6 new mess"
type input "6 new messa"
type textarea "6 new messa"
type input "6 new messag"
type textarea "6 new messag"
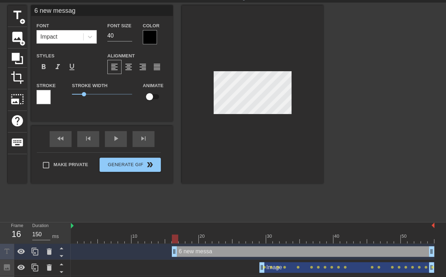
type input "6 new message"
type textarea "6 new message"
type input "6 new messages"
type textarea "6 new messages"
type input "6 new messages"
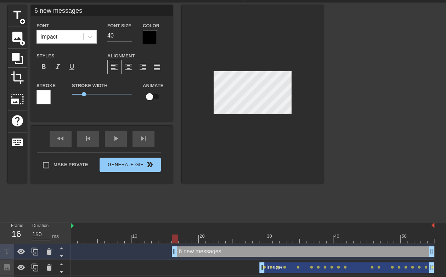
type textarea "6 new messages"
type input "6 new messages f"
type textarea "6 new messages f"
type input "6 new messages fr"
type textarea "6 new messages fr"
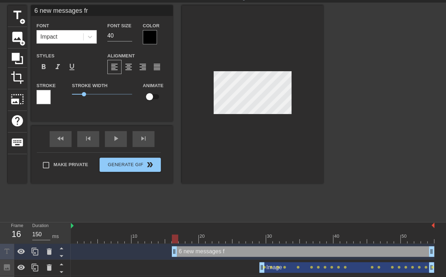
type input "6 new messages fro"
type textarea "6 new messages fro"
type input "6 new messages from"
type textarea "6 new messages from"
type input "6 new messages from"
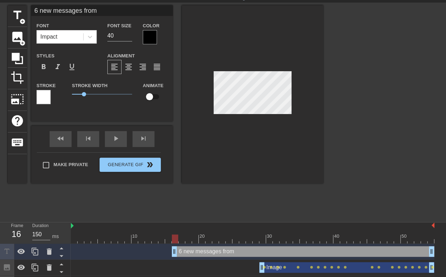
type textarea "6 new messages from"
type input "6 new messages from S"
type textarea "6 new messages from S"
type input "6 new messages from Sk"
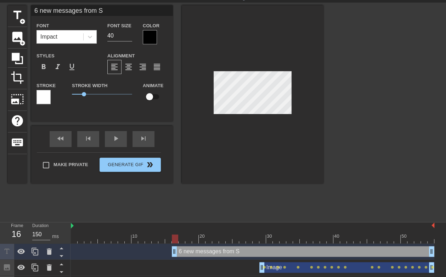
type textarea "6 new messages from Sk"
type input "6 new messages from S"
type textarea "6 new messages from S"
type input "6 new messages from Sr"
type textarea "6 new messages from Sr"
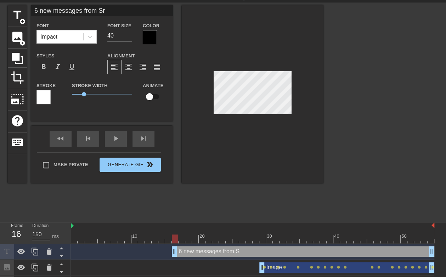
type input "6 new messages from [PERSON_NAME]"
type textarea "6 new messages from [PERSON_NAME]"
type input "6 new messages from [GEOGRAPHIC_DATA]"
type textarea "6 new messages from [GEOGRAPHIC_DATA]"
type input "6 new messages from [GEOGRAPHIC_DATA]"
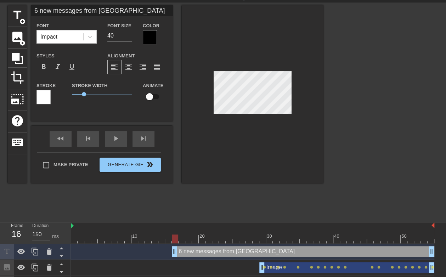
type textarea "6 new messages from [GEOGRAPHIC_DATA]"
type input "6 new messages from [GEOGRAPHIC_DATA]"
type textarea "6 new messages from [GEOGRAPHIC_DATA]"
type input "6 new messages from [PERSON_NAME]"
type textarea "6 new messages from [PERSON_NAME]"
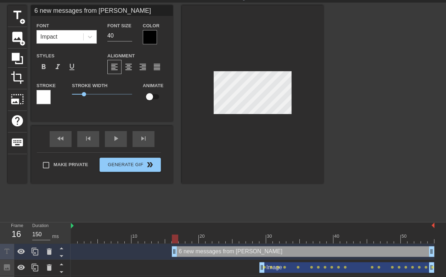
type input "6 new messages from [PERSON_NAME]"
type textarea "6 new messages from [PERSON_NAME]"
click at [113, 41] on input "40" at bounding box center [119, 35] width 25 height 11
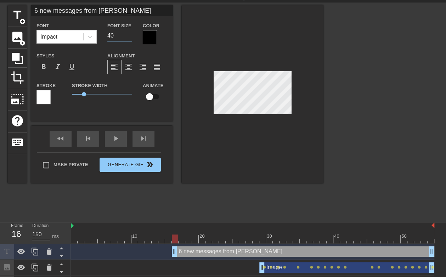
click at [113, 41] on input "40" at bounding box center [119, 35] width 25 height 11
type input "1"
type input "20"
type input "6 new messagesfrom [PERSON_NAME]"
type textarea "6 new messagesfrom [PERSON_NAME]"
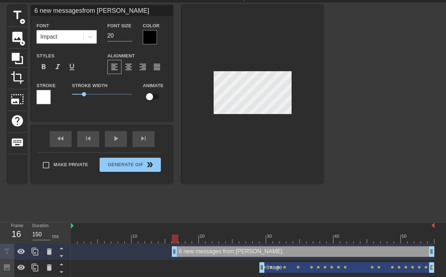
type input "6 new messagesfrom [PERSON_NAME]"
type textarea "6 new messages from [PERSON_NAME]"
click at [130, 68] on span "format_align_center" at bounding box center [128, 67] width 9 height 9
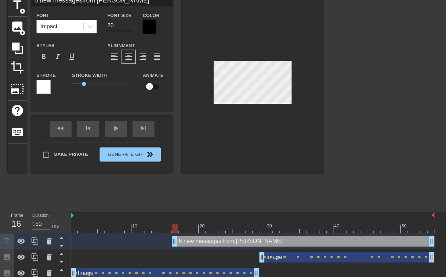
scroll to position [39, 0]
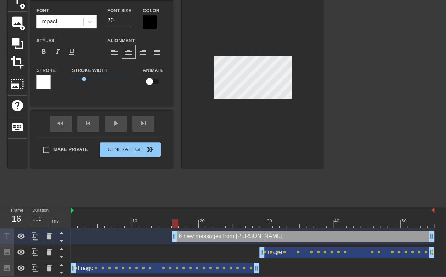
click at [192, 236] on div "6 new messages from [PERSON_NAME] drag_handle drag_handle" at bounding box center [303, 236] width 263 height 11
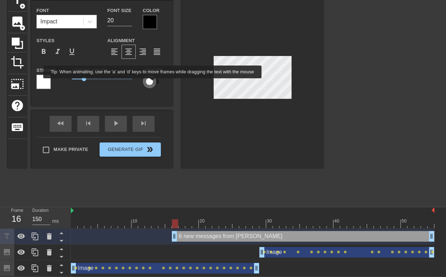
click at [153, 83] on input "checkbox" at bounding box center [149, 81] width 40 height 13
checkbox input "true"
type input "6 new messagesfrom [PERSON_NAME]"
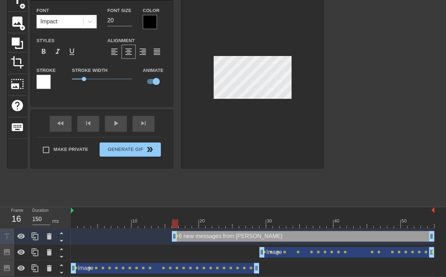
click at [331, 99] on div "title add_circle image add_circle crop photo_size_select_large help keyboard 6 …" at bounding box center [223, 96] width 446 height 213
click at [301, 77] on div at bounding box center [253, 79] width 142 height 178
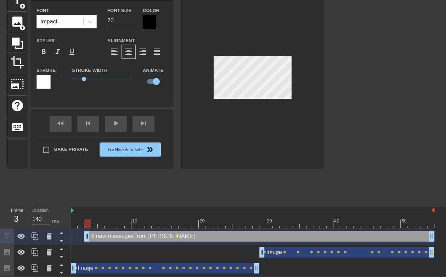
drag, startPoint x: 175, startPoint y: 238, endPoint x: 89, endPoint y: 238, distance: 86.5
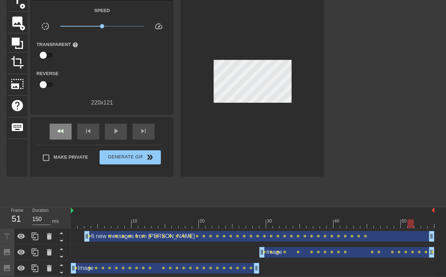
click at [60, 121] on div "fast_rewind skip_previous play_arrow skip_next" at bounding box center [102, 131] width 116 height 27
click at [120, 128] on div "play_arrow" at bounding box center [116, 132] width 22 height 16
click at [119, 130] on span "pause" at bounding box center [116, 131] width 9 height 9
click at [271, 253] on div "Image drag_handle drag_handle" at bounding box center [346, 252] width 175 height 11
click at [60, 119] on div "fast_rewind skip_previous play_arrow skip_next" at bounding box center [102, 131] width 116 height 27
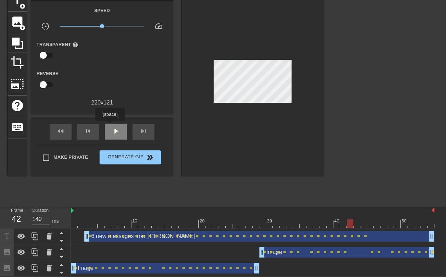
click at [111, 126] on div "play_arrow" at bounding box center [116, 132] width 22 height 16
type input "140"
click at [116, 127] on span "pause" at bounding box center [116, 131] width 9 height 9
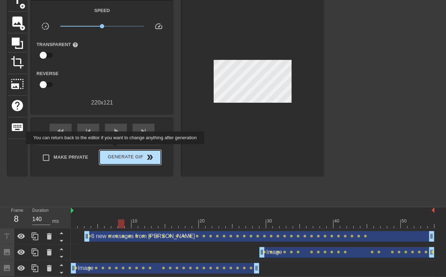
click at [116, 150] on button "Generate Gif double_arrow" at bounding box center [130, 157] width 61 height 14
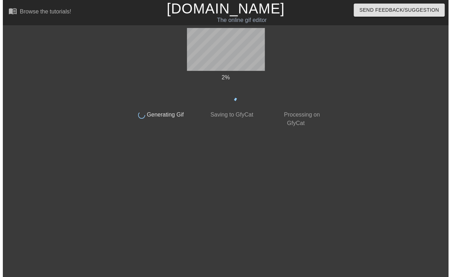
scroll to position [0, 0]
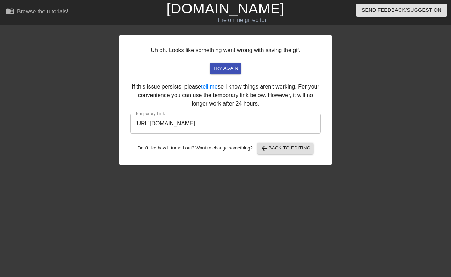
click at [260, 127] on input "[URL][DOMAIN_NAME]" at bounding box center [225, 124] width 191 height 20
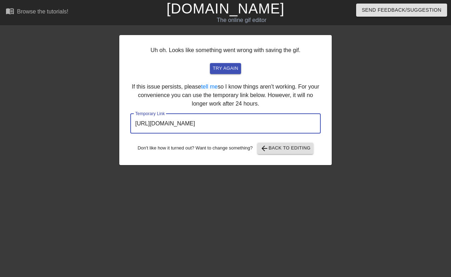
click at [260, 127] on input "[URL][DOMAIN_NAME]" at bounding box center [225, 124] width 191 height 20
